Goal: Check status: Check status

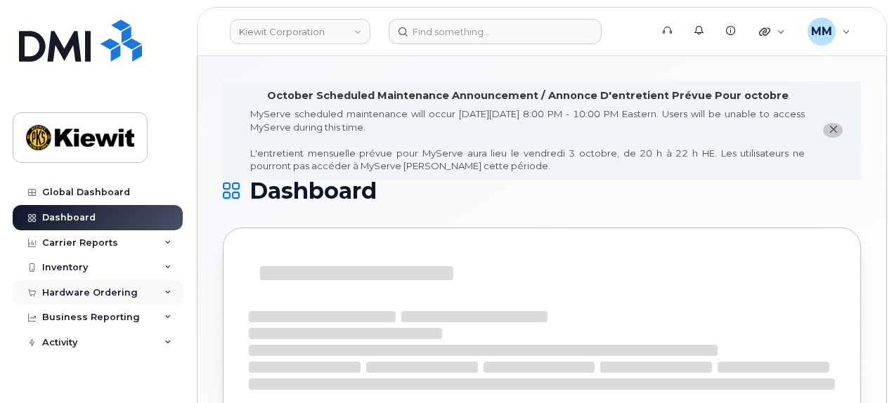
click at [83, 288] on div "Hardware Ordering" at bounding box center [90, 292] width 96 height 11
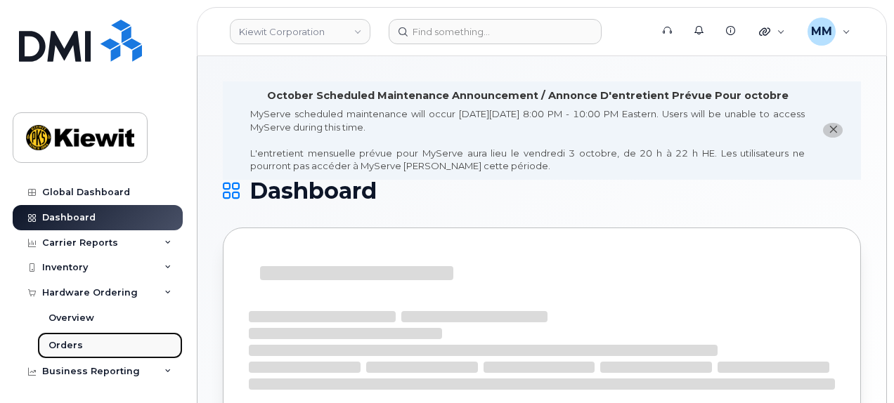
click at [79, 339] on div "Orders" at bounding box center [65, 345] width 34 height 13
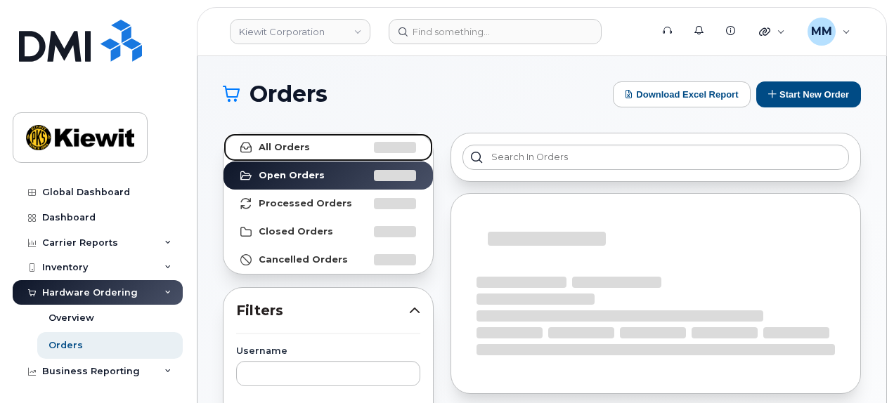
click at [303, 143] on strong "All Orders" at bounding box center [284, 147] width 51 height 11
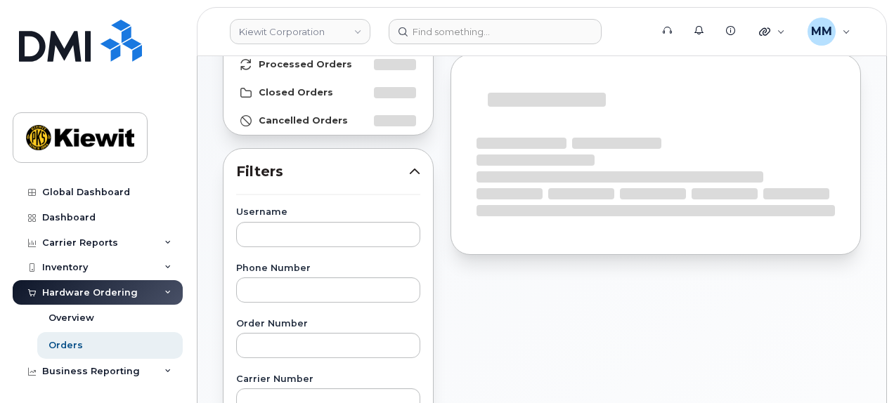
scroll to position [141, 0]
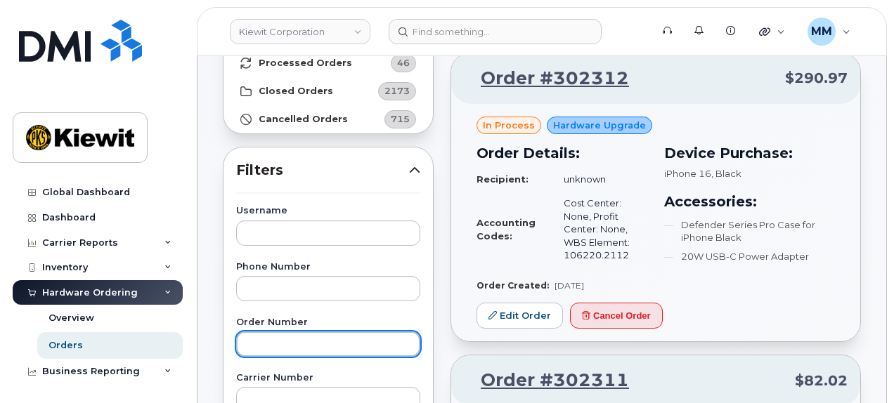
click at [318, 335] on input "text" at bounding box center [328, 344] width 184 height 25
paste input "301949"
type input "301949"
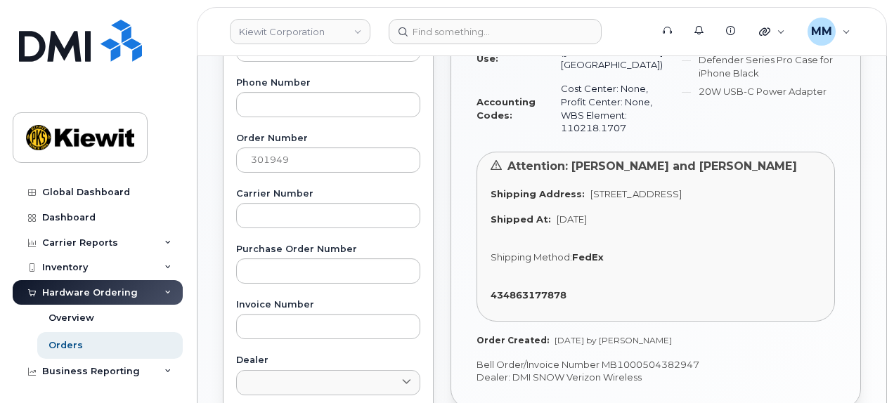
scroll to position [351, 0]
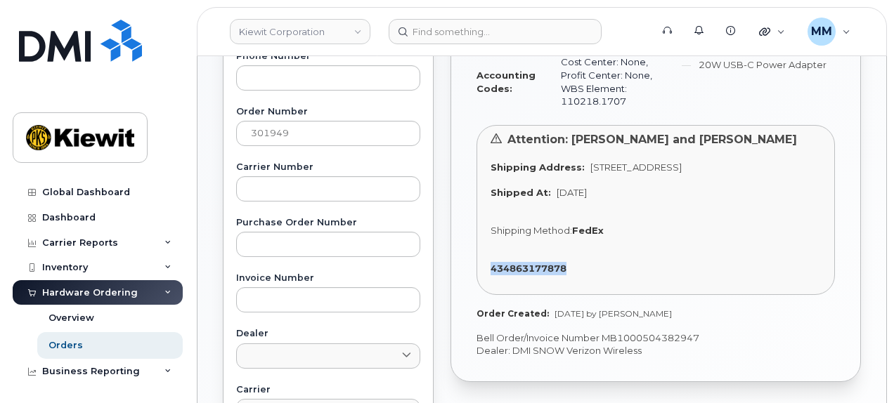
drag, startPoint x: 485, startPoint y: 278, endPoint x: 575, endPoint y: 278, distance: 90.0
click at [575, 278] on div "Attention: [PERSON_NAME] and [PERSON_NAME] Shipping Address: [STREET_ADDRESS] S…" at bounding box center [656, 210] width 358 height 171
copy strong "434863177878"
